Goal: Browse casually: Explore the website without a specific task or goal

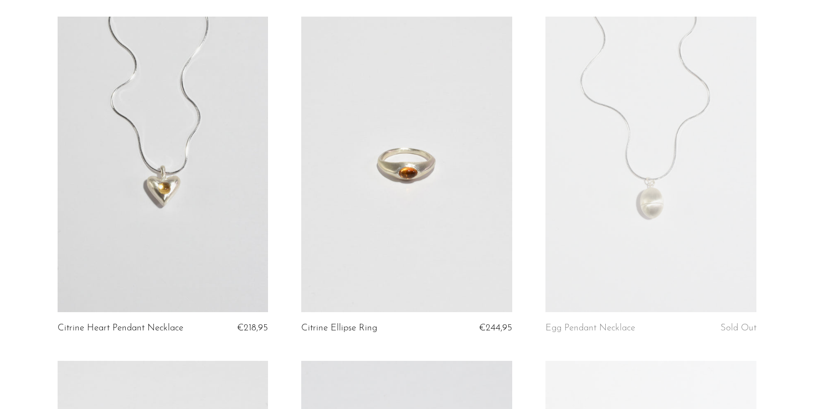
scroll to position [899, 0]
click at [631, 190] on link at bounding box center [651, 163] width 211 height 295
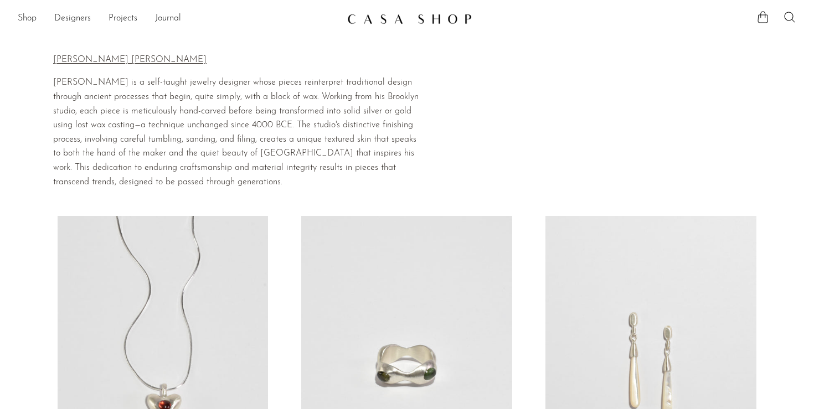
scroll to position [1, 0]
